Goal: Task Accomplishment & Management: Manage account settings

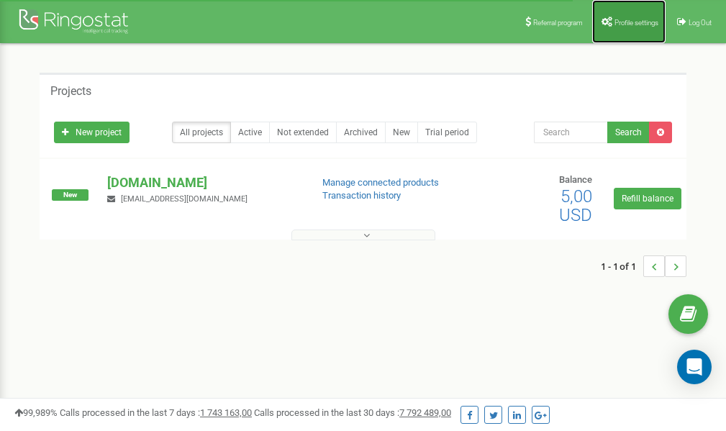
click at [619, 17] on link "Profile settings" at bounding box center [628, 21] width 73 height 43
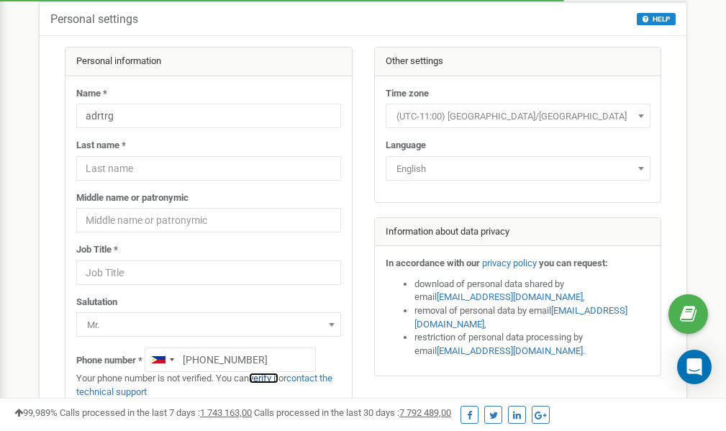
click at [275, 379] on link "verify it" at bounding box center [264, 378] width 30 height 11
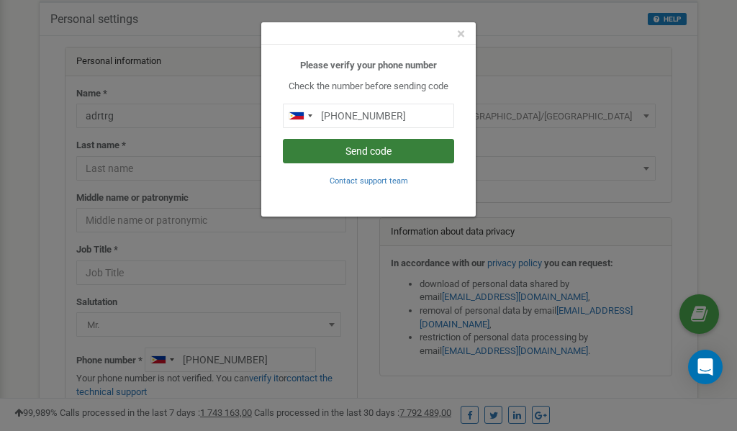
click at [338, 152] on button "Send code" at bounding box center [368, 151] width 171 height 24
